Goal: Task Accomplishment & Management: Use online tool/utility

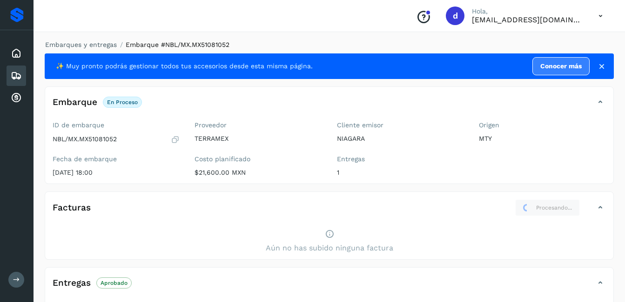
scroll to position [93, 0]
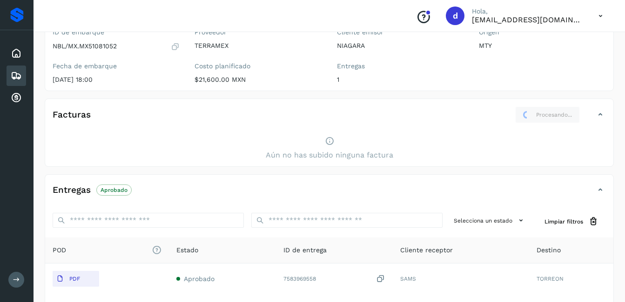
click at [594, 114] on div "Facturas Procesando..." at bounding box center [320, 115] width 550 height 17
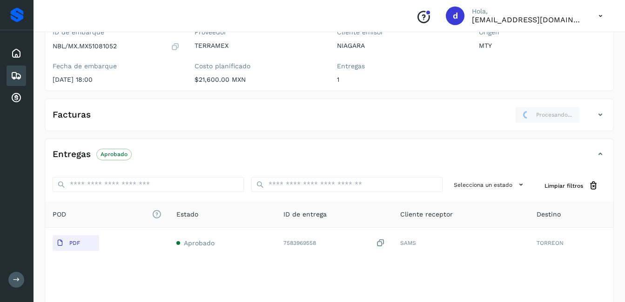
click at [600, 115] on icon at bounding box center [600, 114] width 11 height 11
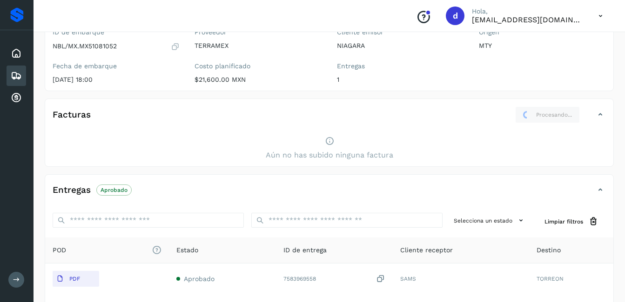
click at [328, 144] on icon at bounding box center [329, 141] width 9 height 10
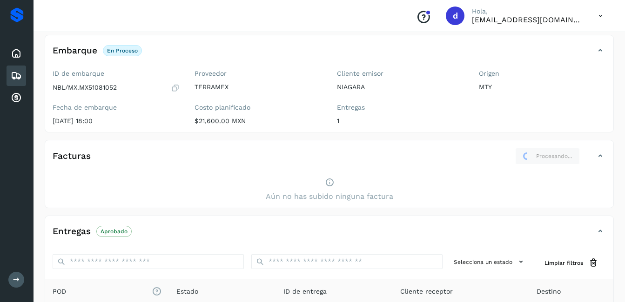
scroll to position [0, 0]
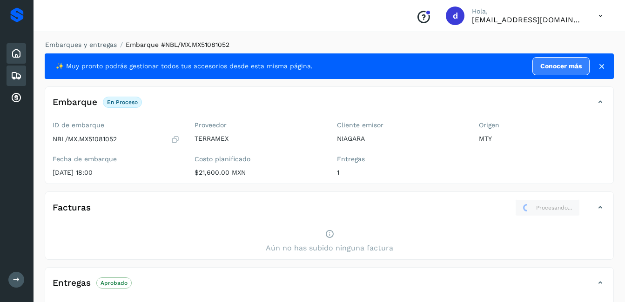
click at [11, 54] on icon at bounding box center [16, 53] width 11 height 11
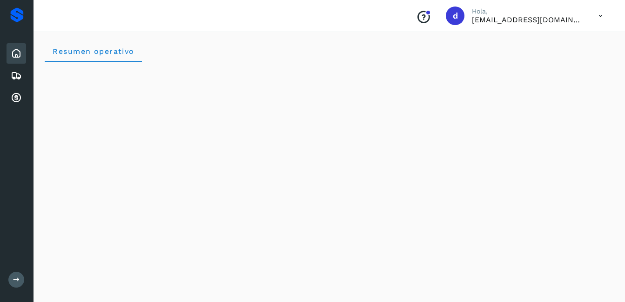
click at [18, 56] on icon at bounding box center [16, 53] width 11 height 11
click at [14, 75] on icon at bounding box center [16, 75] width 11 height 11
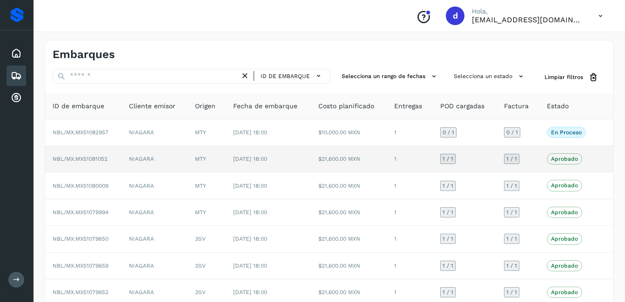
click at [562, 159] on p "Aprobado" at bounding box center [564, 159] width 27 height 7
click at [562, 161] on p "Aprobado" at bounding box center [564, 159] width 27 height 7
click at [95, 160] on span "NBL/MX.MX51081052" at bounding box center [80, 159] width 55 height 7
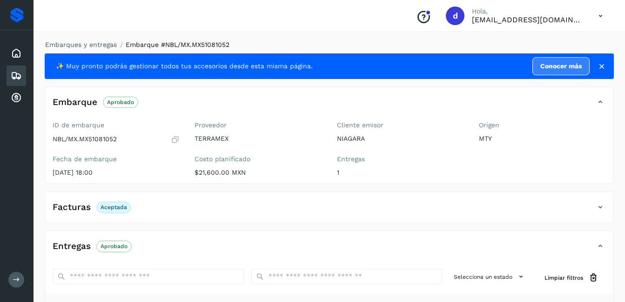
click at [110, 210] on p "Aceptada" at bounding box center [114, 207] width 27 height 7
click at [69, 210] on h4 "Facturas" at bounding box center [72, 207] width 38 height 11
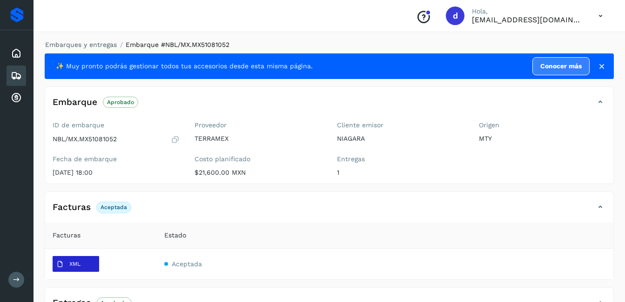
click at [78, 262] on p "XML" at bounding box center [74, 264] width 11 height 7
click at [61, 263] on icon at bounding box center [59, 264] width 7 height 7
click at [81, 208] on h4 "Facturas" at bounding box center [72, 207] width 38 height 11
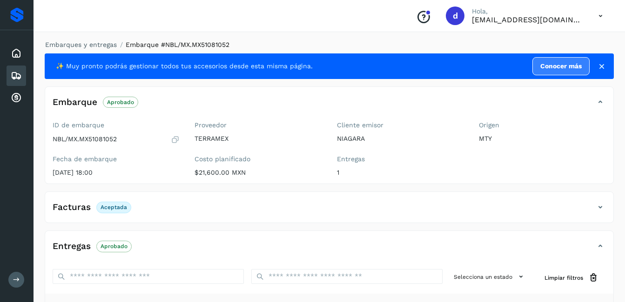
click at [76, 208] on h4 "Facturas" at bounding box center [72, 207] width 38 height 11
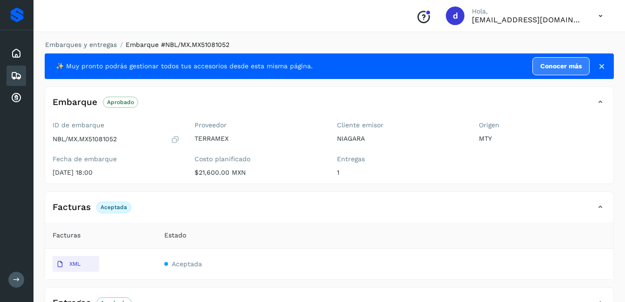
click at [115, 207] on p "Aceptada" at bounding box center [114, 207] width 27 height 7
click at [81, 269] on span "XML" at bounding box center [69, 264] width 32 height 15
click at [14, 81] on icon at bounding box center [16, 75] width 11 height 11
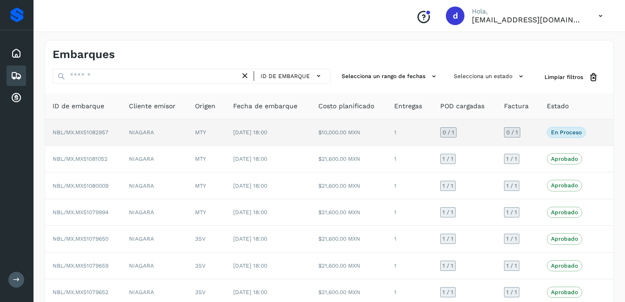
click at [562, 137] on span "En proceso" at bounding box center [566, 132] width 39 height 11
click at [92, 135] on span "NBL/MX.MX51082957" at bounding box center [81, 132] width 56 height 7
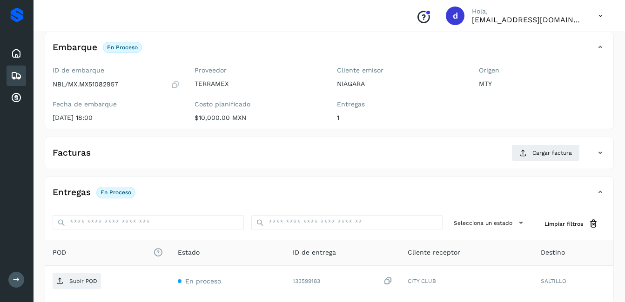
scroll to position [47, 0]
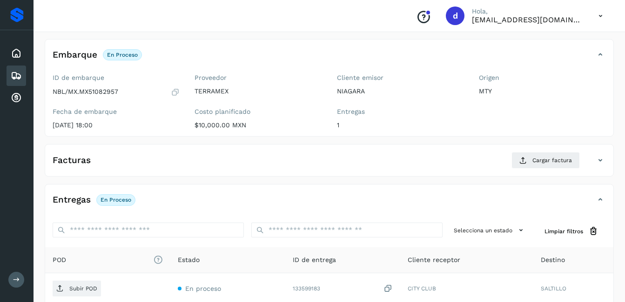
click at [63, 160] on h4 "Facturas" at bounding box center [72, 160] width 38 height 11
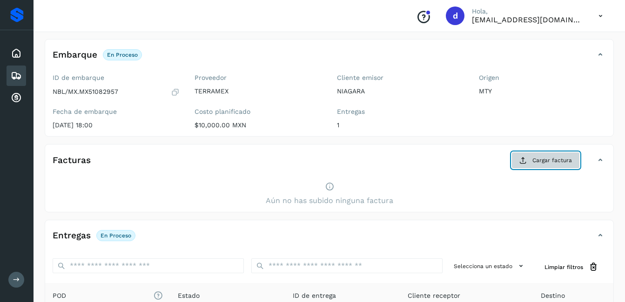
click at [536, 159] on span "Cargar factura" at bounding box center [552, 160] width 40 height 8
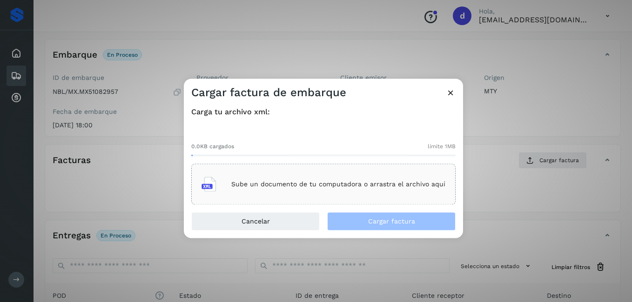
click at [356, 188] on div "Sube un documento de tu computadora o arrastra el archivo aquí" at bounding box center [324, 184] width 244 height 25
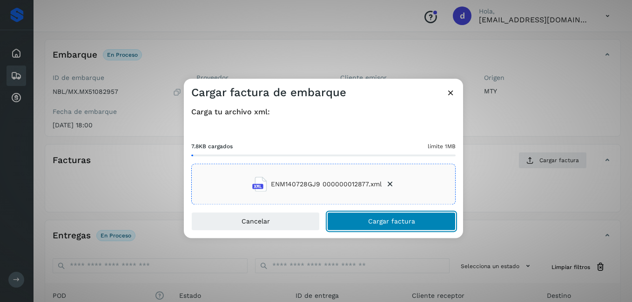
click at [378, 221] on span "Cargar factura" at bounding box center [391, 222] width 47 height 7
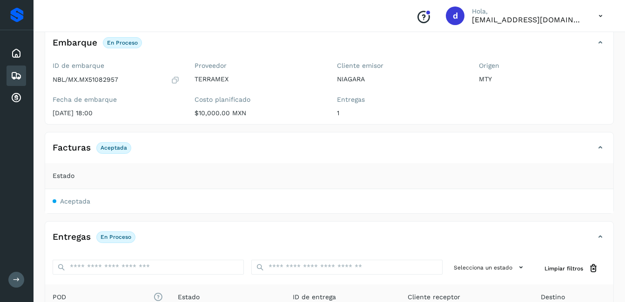
scroll to position [94, 0]
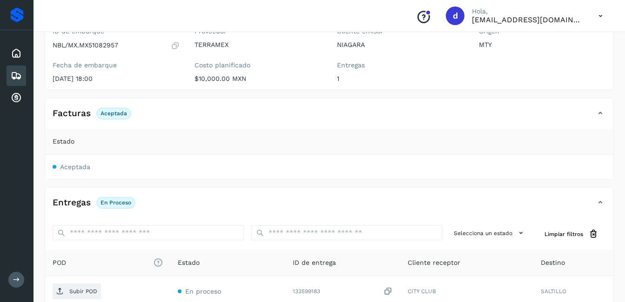
click at [116, 203] on p "En proceso" at bounding box center [116, 203] width 31 height 7
click at [78, 202] on h4 "Entregas" at bounding box center [72, 203] width 38 height 11
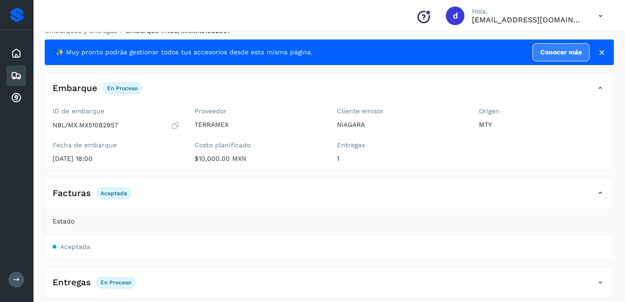
scroll to position [21, 0]
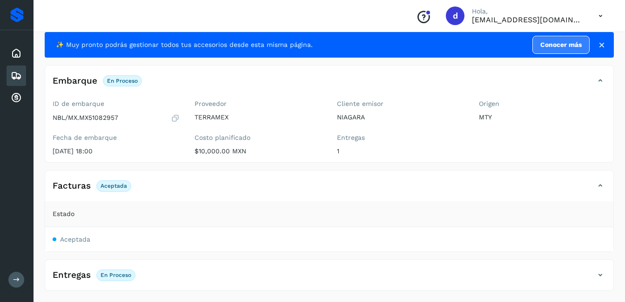
click at [115, 272] on p "En proceso" at bounding box center [116, 275] width 31 height 7
click at [74, 276] on h4 "Entregas" at bounding box center [72, 275] width 38 height 11
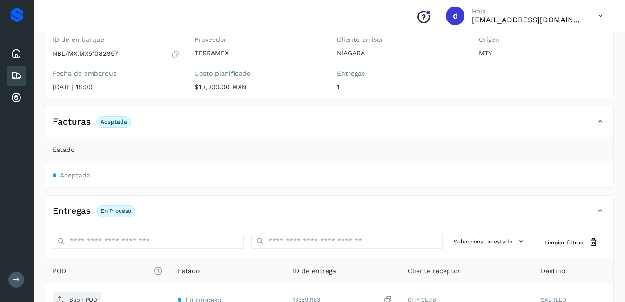
scroll to position [190, 0]
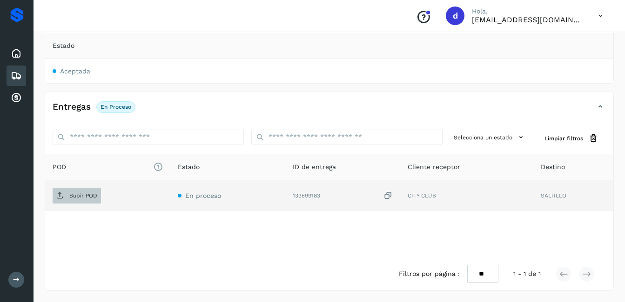
click at [81, 194] on p "Subir POD" at bounding box center [83, 196] width 28 height 7
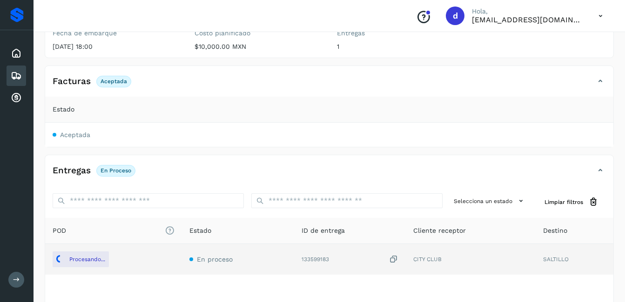
scroll to position [50, 0]
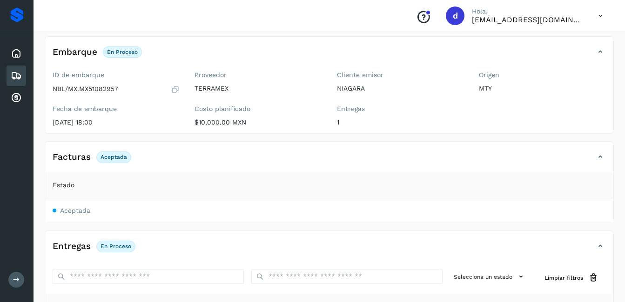
click at [176, 88] on icon at bounding box center [175, 89] width 9 height 9
click at [18, 58] on icon at bounding box center [16, 53] width 11 height 11
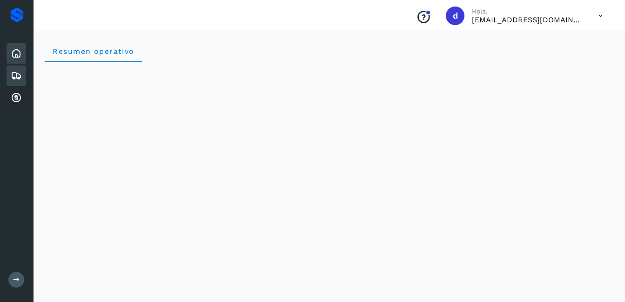
click at [12, 77] on icon at bounding box center [16, 75] width 11 height 11
